Goal: Transaction & Acquisition: Register for event/course

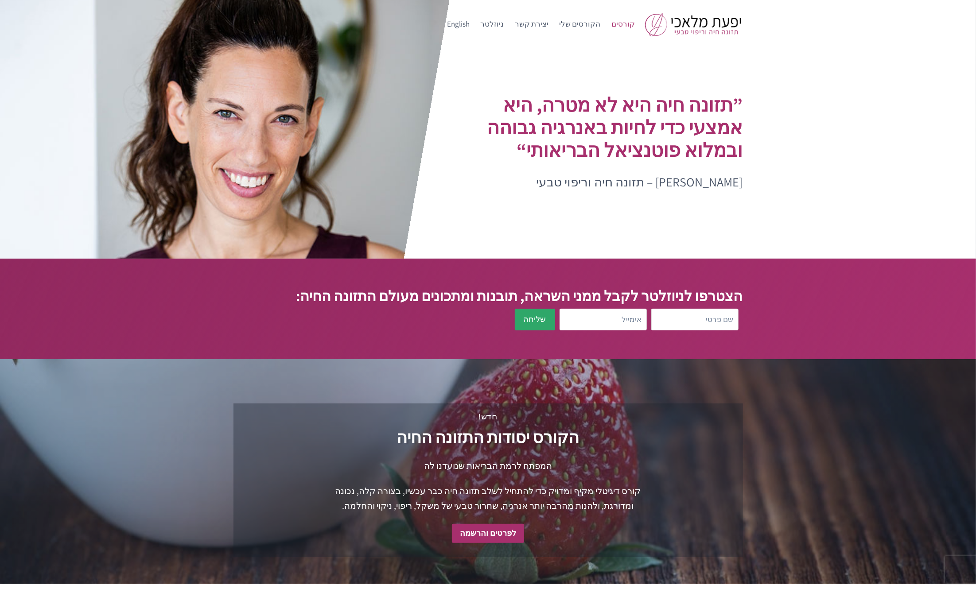
click at [628, 19] on link "קורסים" at bounding box center [623, 24] width 35 height 21
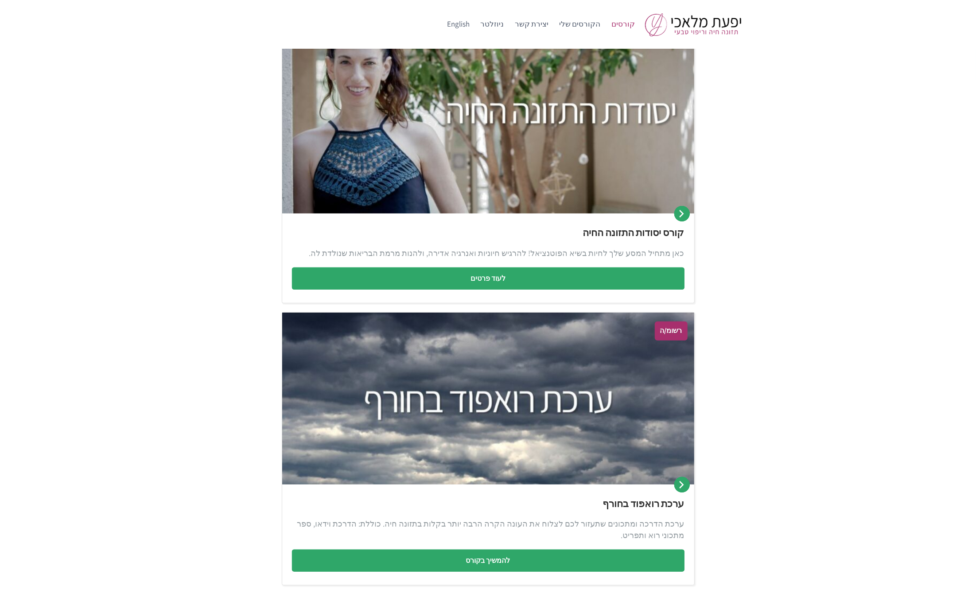
scroll to position [113, 0]
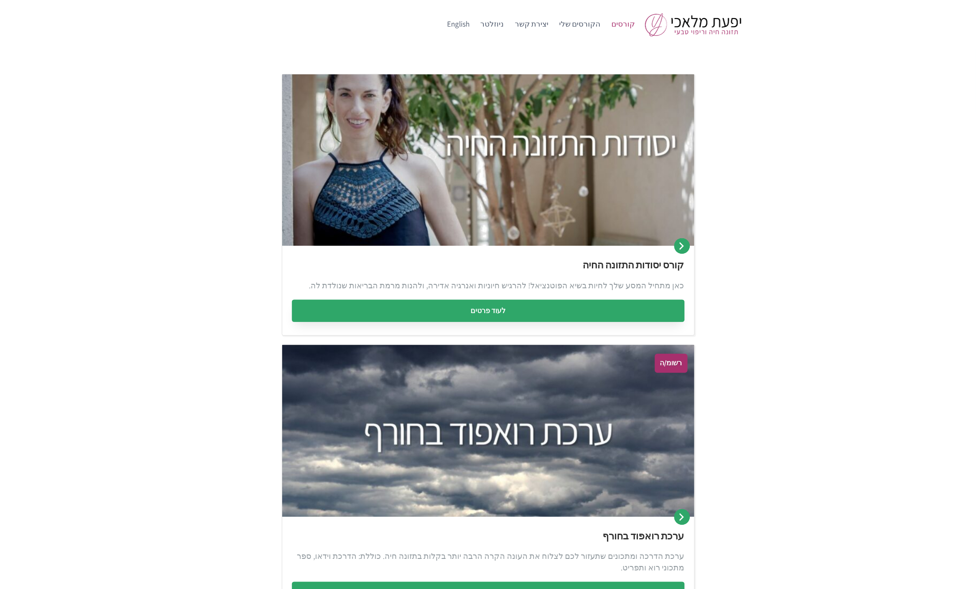
click at [498, 308] on link "לעוד פרטים" at bounding box center [488, 311] width 392 height 22
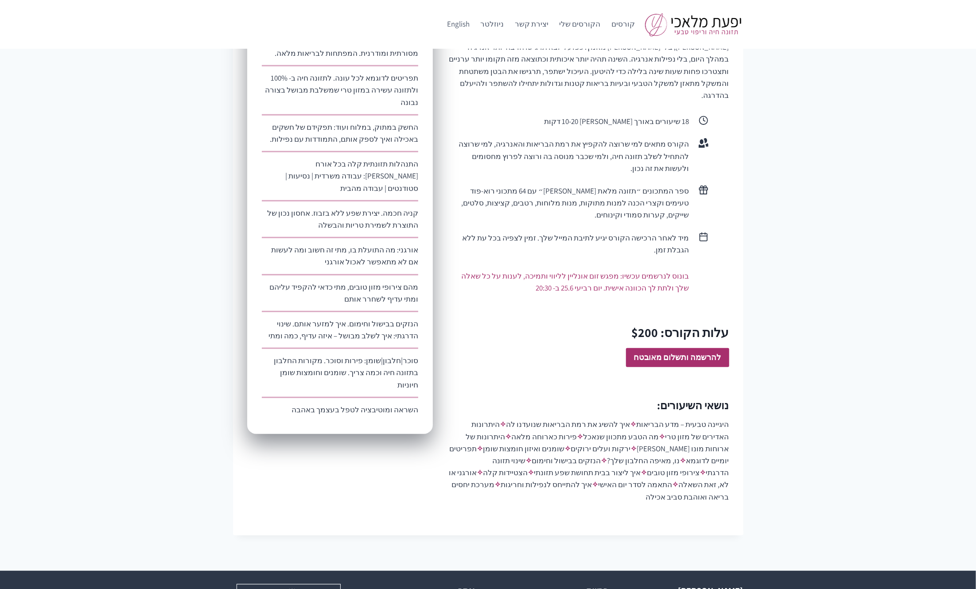
scroll to position [519, 0]
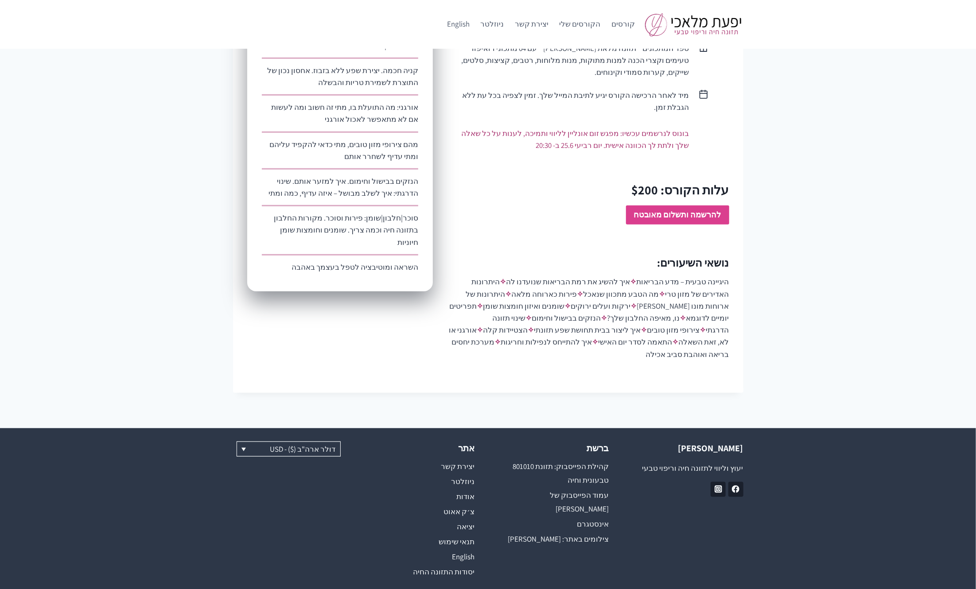
click at [668, 209] on strong "להרשמה ותשלום מאובטח" at bounding box center [677, 214] width 87 height 10
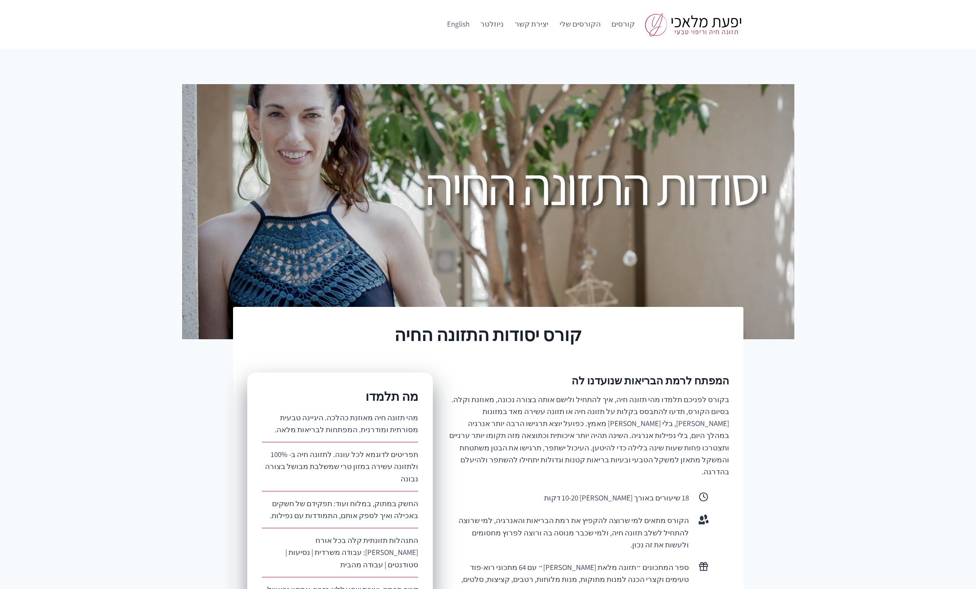
scroll to position [519, 0]
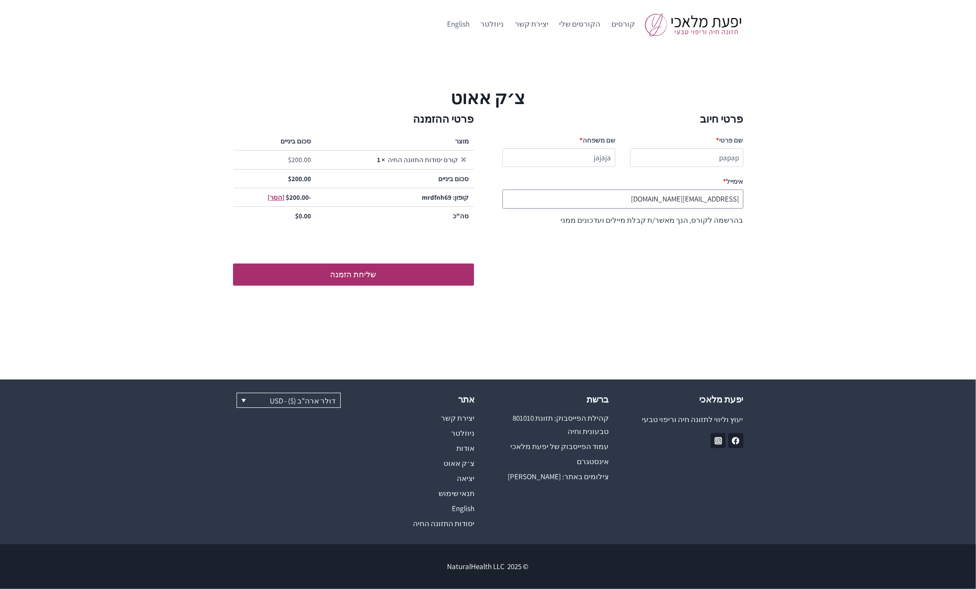
click at [647, 204] on input "[EMAIL_ADDRESS][DOMAIN_NAME]" at bounding box center [622, 199] width 241 height 19
click at [647, 204] on input "testingnh343@mailinator.com" at bounding box center [622, 199] width 241 height 19
click at [411, 268] on button "שליחת הזמנה" at bounding box center [353, 274] width 241 height 22
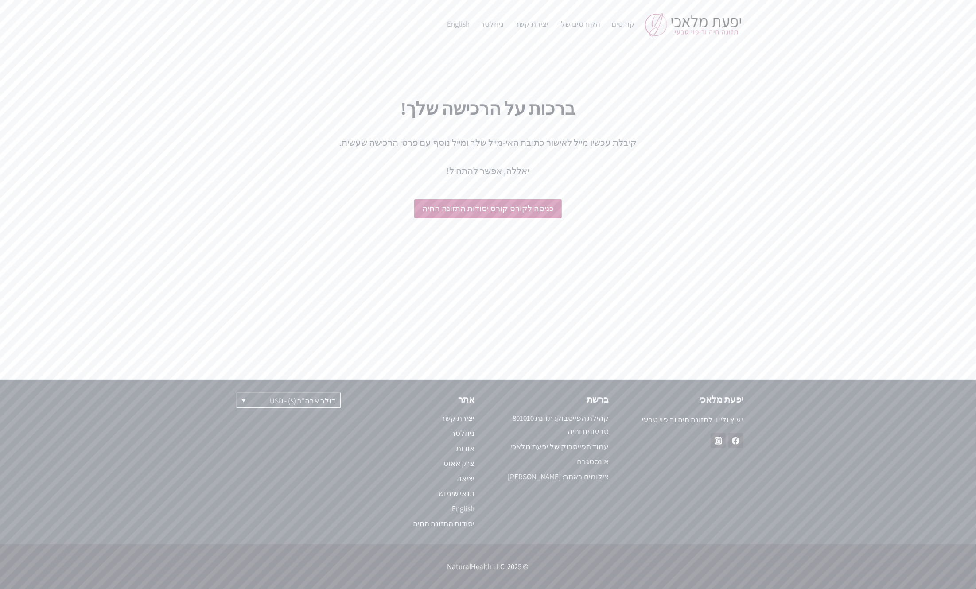
click at [409, 104] on h1 "ברכות על הרכישה שלך!" at bounding box center [488, 108] width 510 height 27
